Goal: Task Accomplishment & Management: Manage account settings

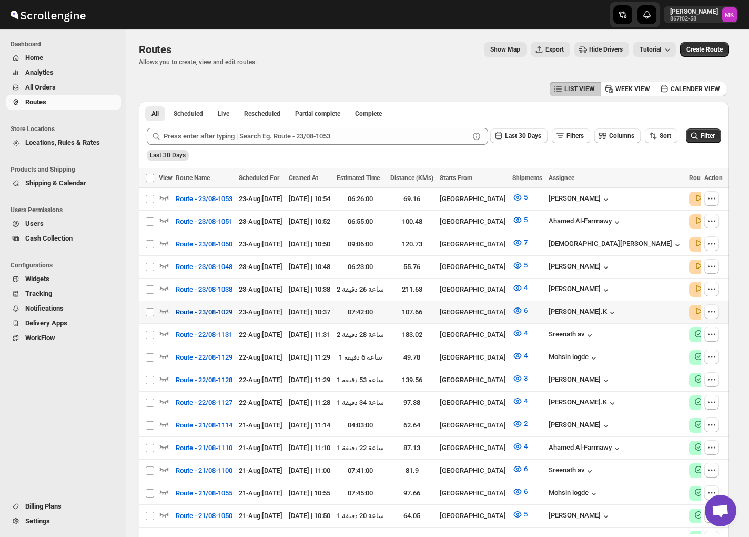
click at [207, 312] on span "Route - 23/08-1029" at bounding box center [204, 312] width 57 height 11
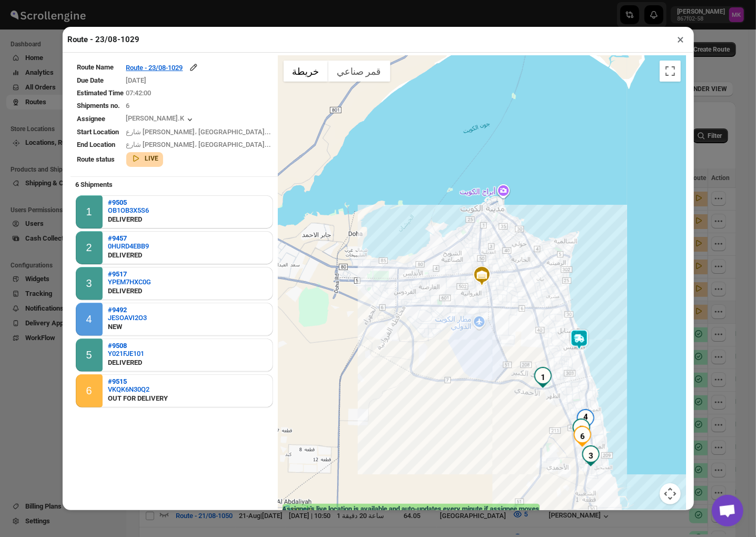
click at [683, 43] on button "×" at bounding box center [681, 39] width 15 height 15
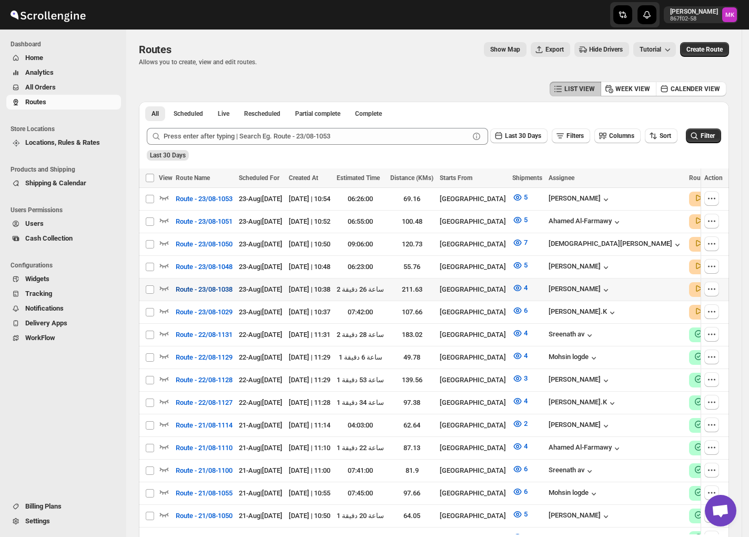
click at [198, 289] on span "Route - 23/08-1038" at bounding box center [204, 289] width 57 height 11
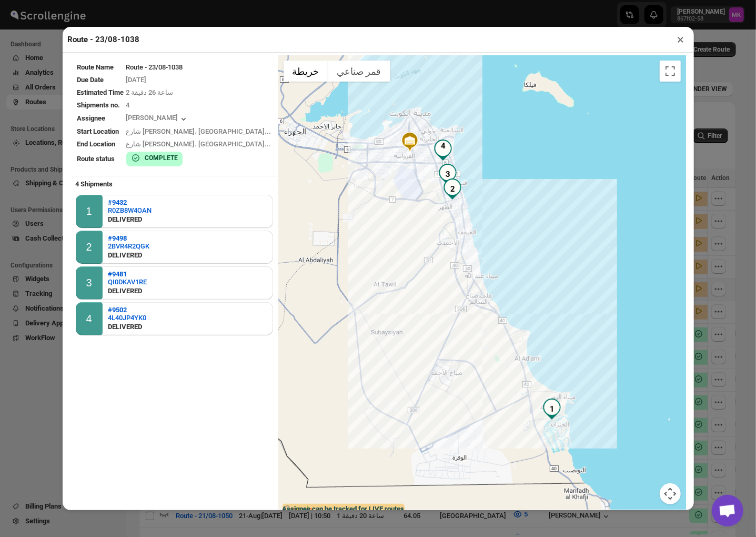
click at [725, 112] on div "Route - 23/08-1038 × Route Name Route - 23/08-1038 Due Date [DATE] Estimated Ti…" at bounding box center [378, 268] width 756 height 537
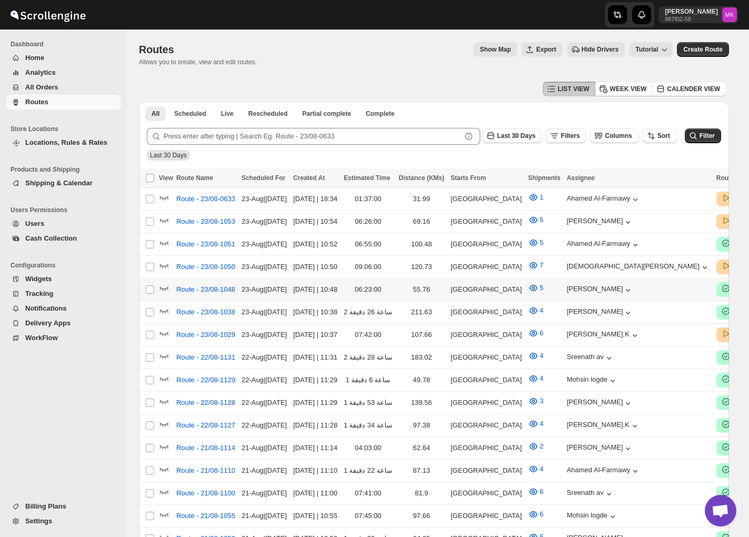
click at [213, 278] on td "Route - 23/08-1048" at bounding box center [205, 289] width 65 height 23
checkbox input "true"
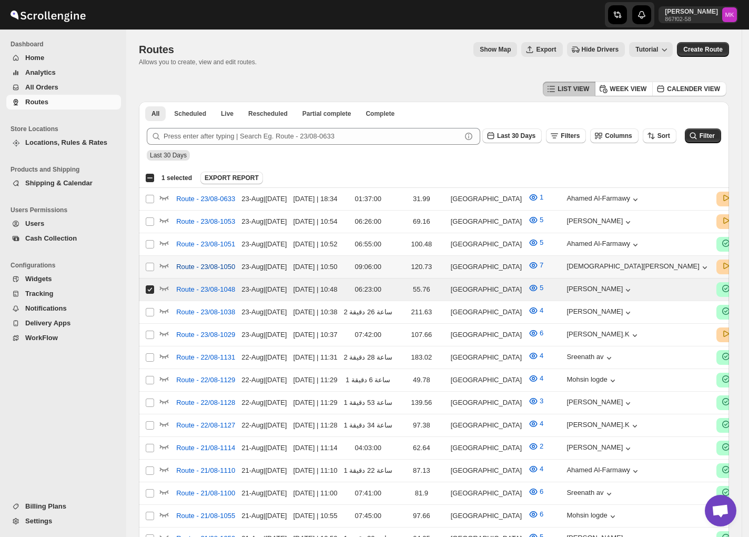
click at [213, 262] on span "Route - 23/08-1050" at bounding box center [205, 267] width 59 height 11
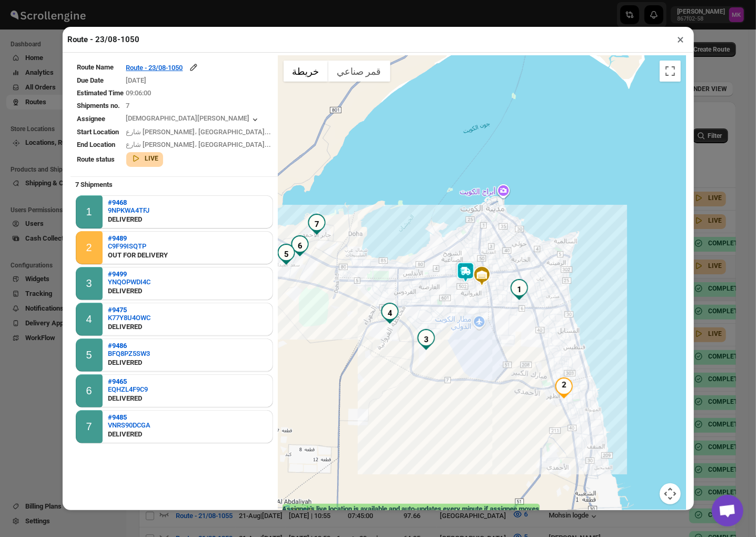
click at [679, 44] on button "×" at bounding box center [681, 39] width 15 height 15
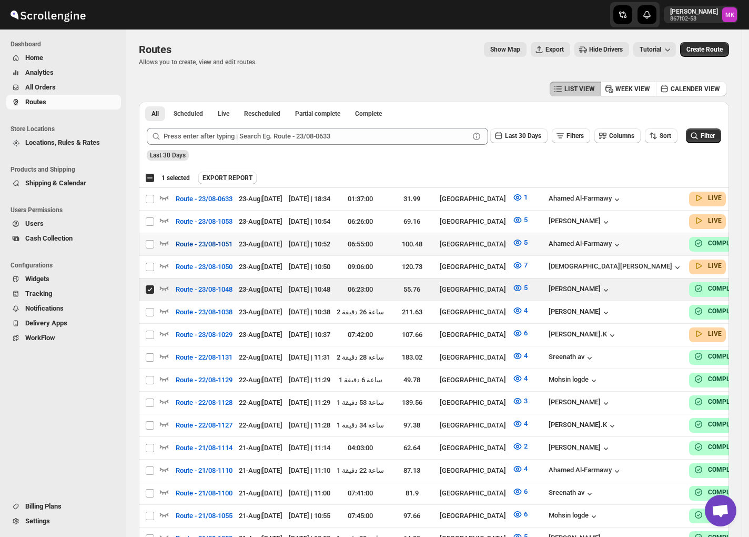
click at [193, 241] on span "Route - 23/08-1051" at bounding box center [204, 244] width 57 height 11
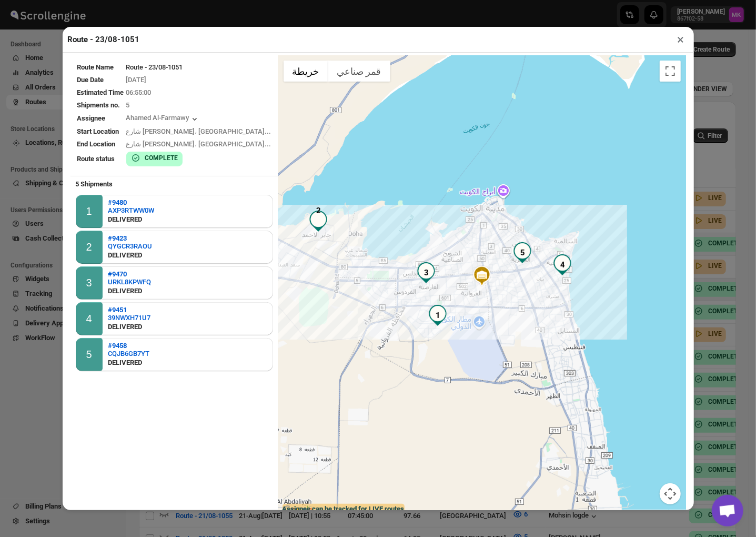
click at [677, 38] on button "×" at bounding box center [681, 39] width 15 height 15
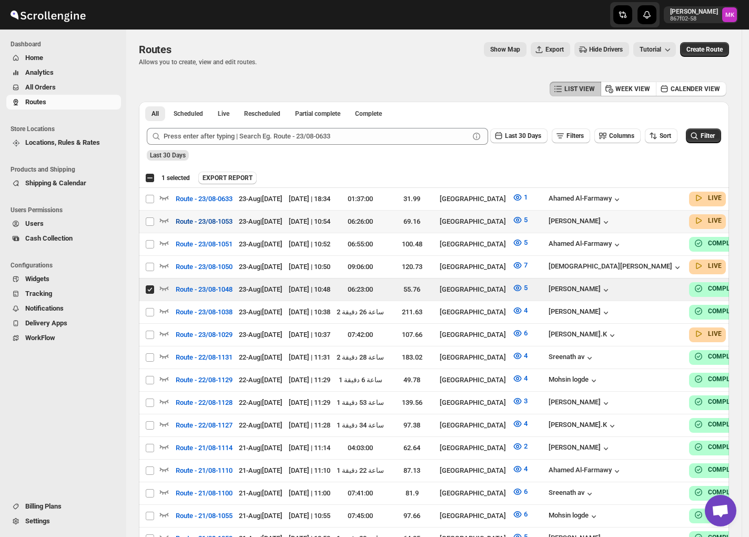
click at [218, 217] on span "Route - 23/08-1053" at bounding box center [204, 221] width 57 height 11
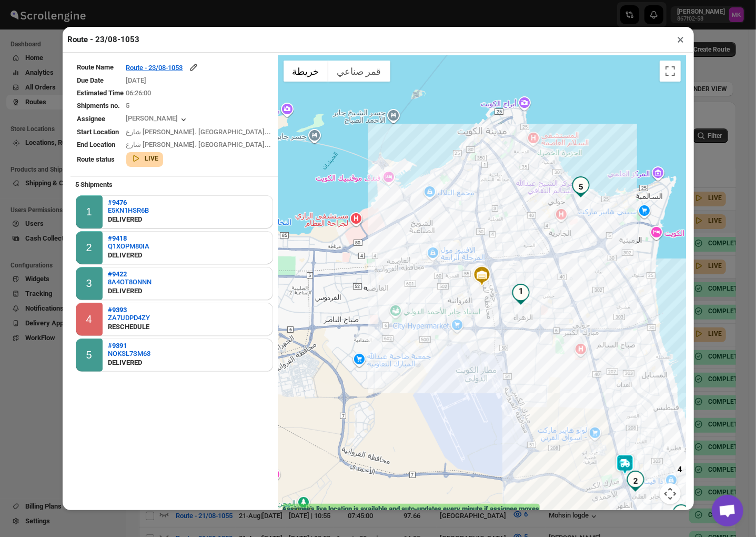
click at [677, 38] on button "×" at bounding box center [681, 39] width 15 height 15
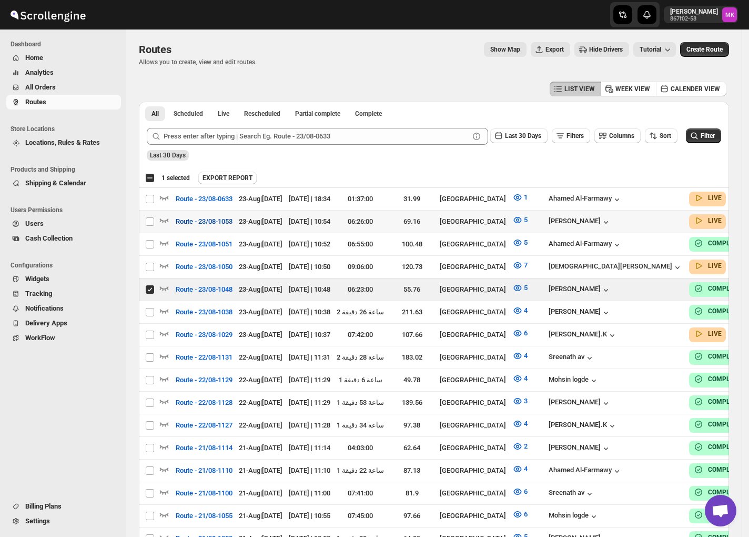
click at [213, 223] on span "Route - 23/08-1053" at bounding box center [204, 221] width 57 height 11
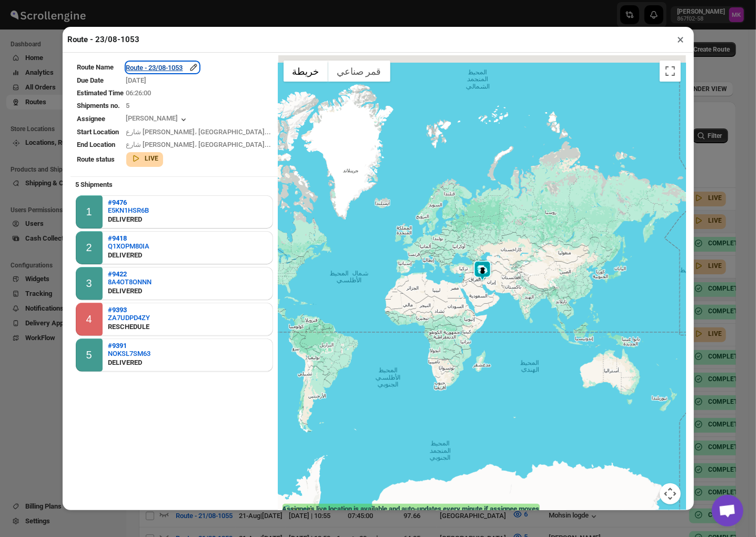
click at [188, 67] on div "Route - 23/08-1053" at bounding box center [162, 67] width 73 height 11
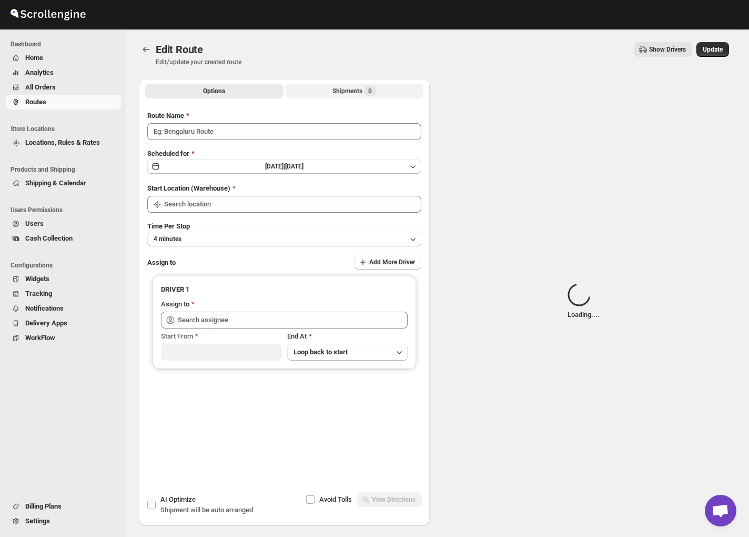
type input "Route - 23/08-1053"
click at [337, 88] on div "Shipments Loading..." at bounding box center [354, 91] width 67 height 11
type input "[GEOGRAPHIC_DATA]"
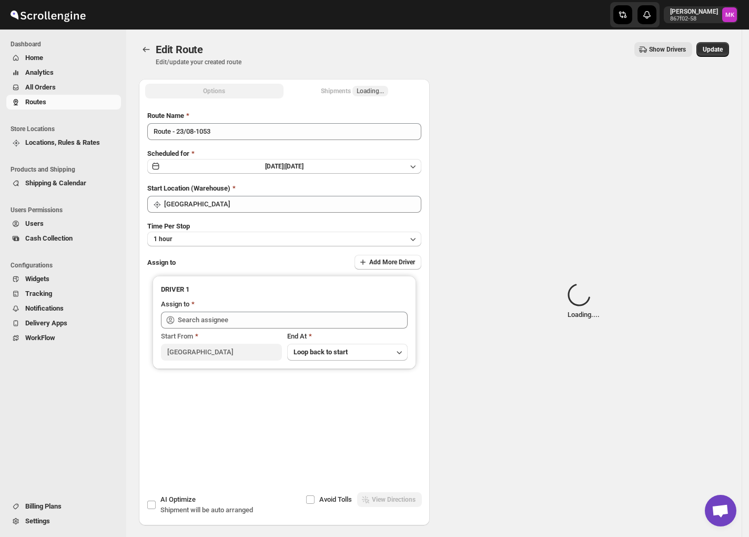
type input "Mohammad chand (mohdqabid@gmail.com)"
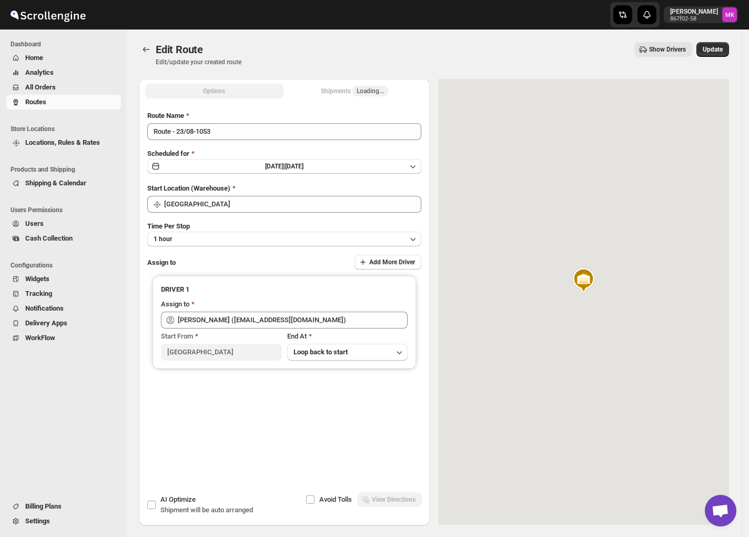
click at [338, 91] on div "Shipments Loading..." at bounding box center [354, 91] width 67 height 11
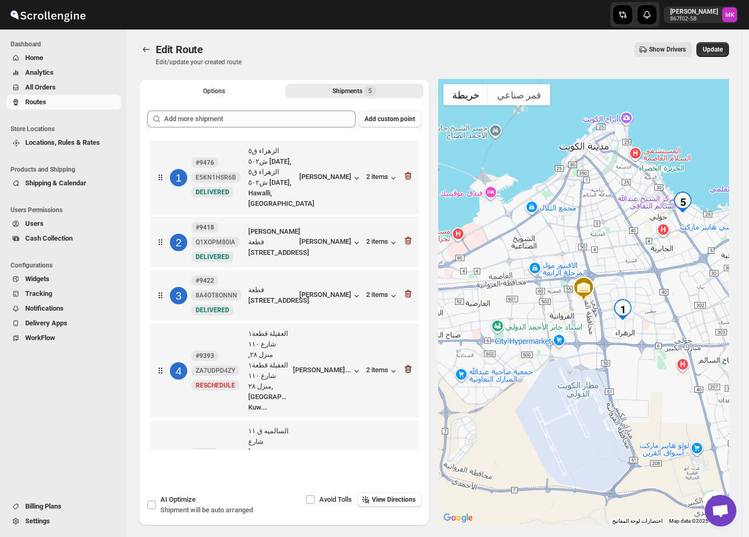
click at [414, 364] on icon "button" at bounding box center [408, 369] width 11 height 11
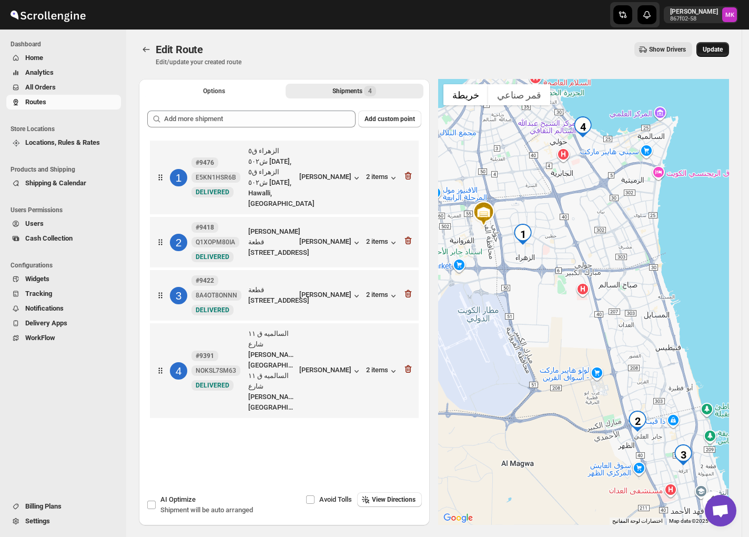
click at [720, 52] on span "Update" at bounding box center [713, 49] width 20 height 8
